Goal: Task Accomplishment & Management: Use online tool/utility

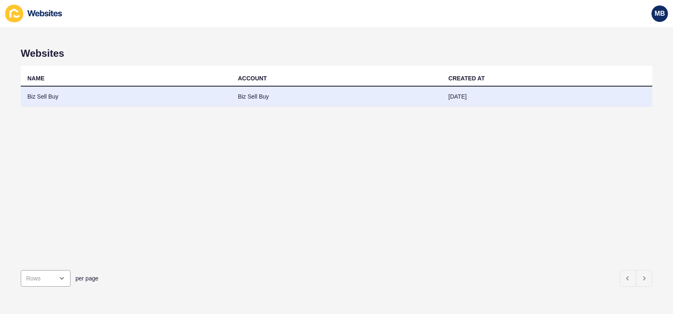
click at [56, 92] on td "Biz Sell Buy" at bounding box center [126, 97] width 211 height 20
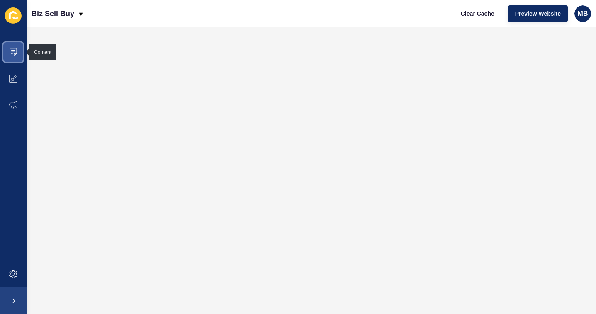
click at [11, 53] on icon at bounding box center [13, 52] width 8 height 8
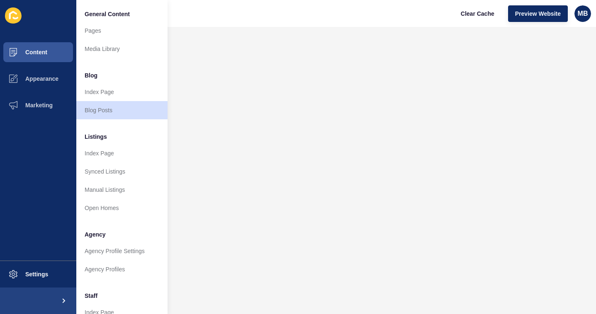
click at [92, 138] on span "Listings" at bounding box center [96, 137] width 22 height 8
click at [109, 186] on link "Manual Listings" at bounding box center [121, 190] width 91 height 18
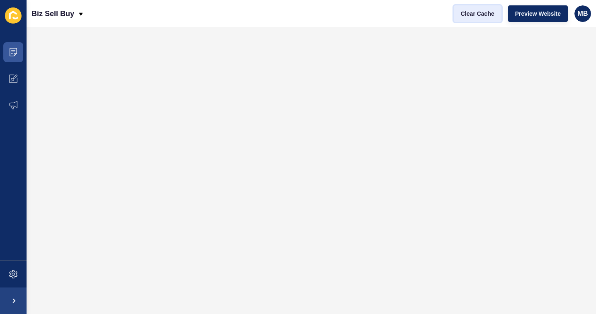
click at [475, 14] on span "Clear Cache" at bounding box center [478, 14] width 34 height 8
click at [482, 12] on span "Clear Cache" at bounding box center [478, 14] width 34 height 8
